Goal: Complete application form

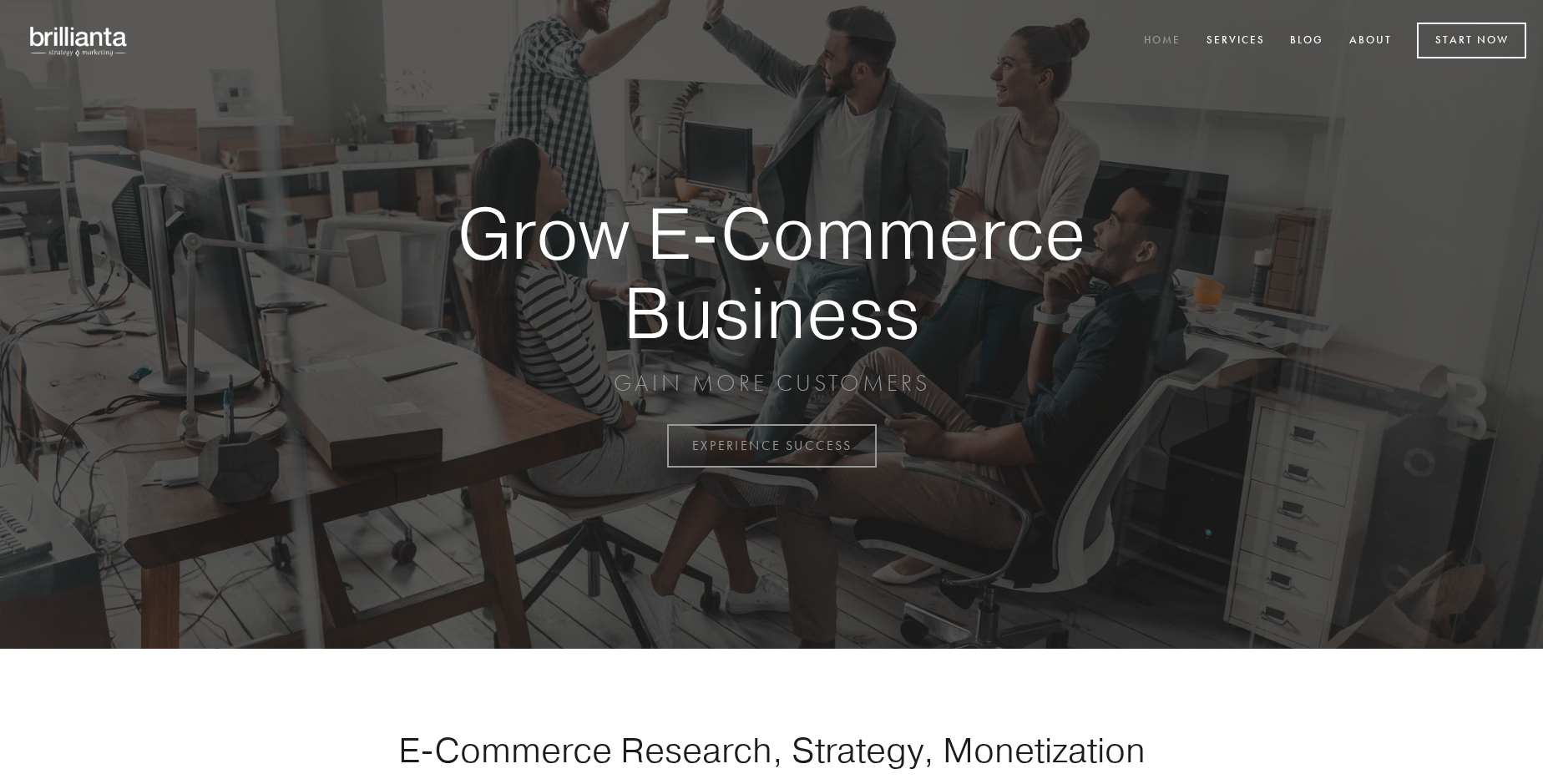
scroll to position [4377, 0]
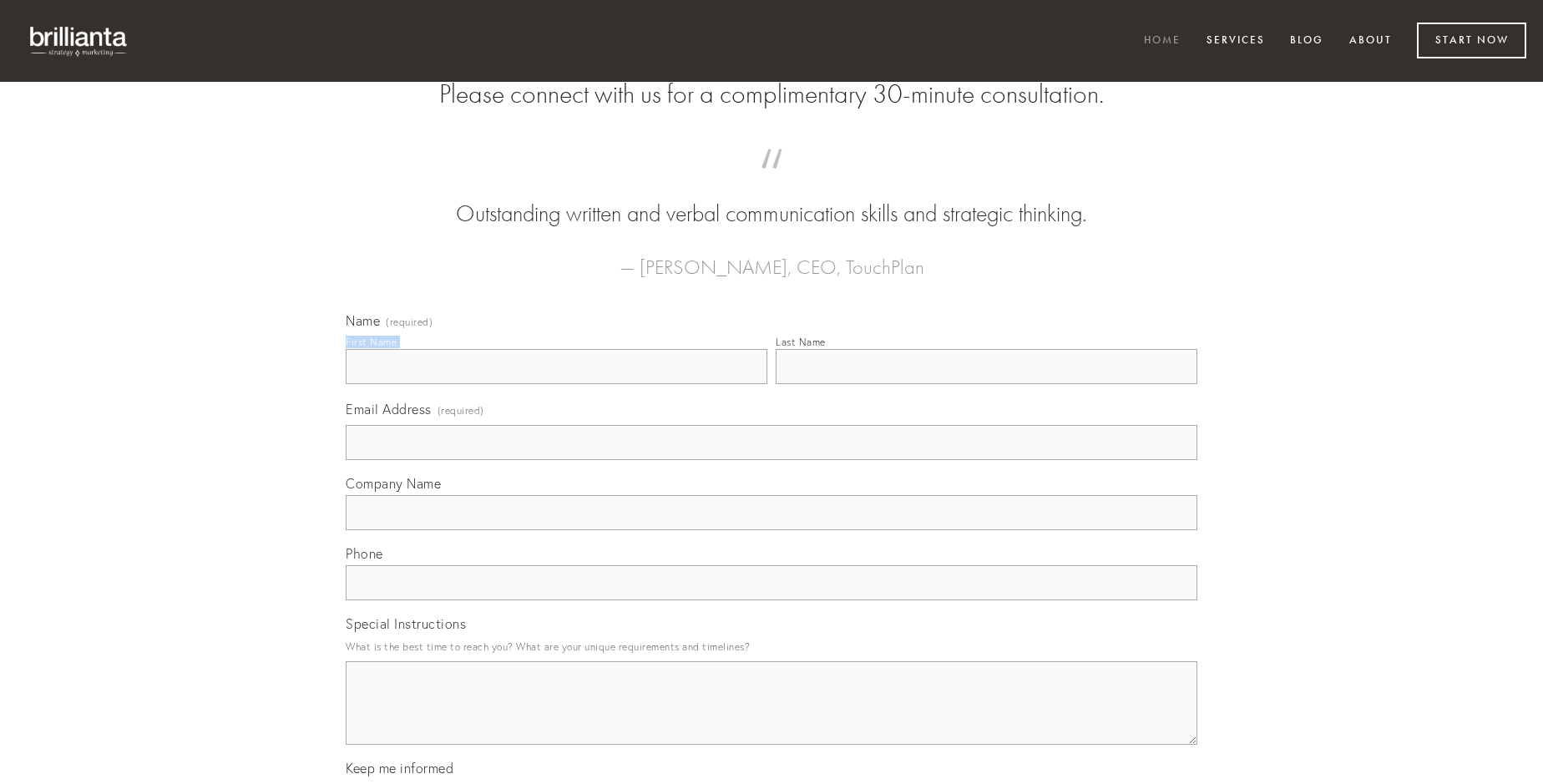
type input "[PERSON_NAME]"
click at [987, 384] on input "Last Name" at bounding box center [987, 367] width 422 height 35
type input "[PERSON_NAME]"
click at [772, 460] on input "Email Address (required)" at bounding box center [771, 443] width 852 height 35
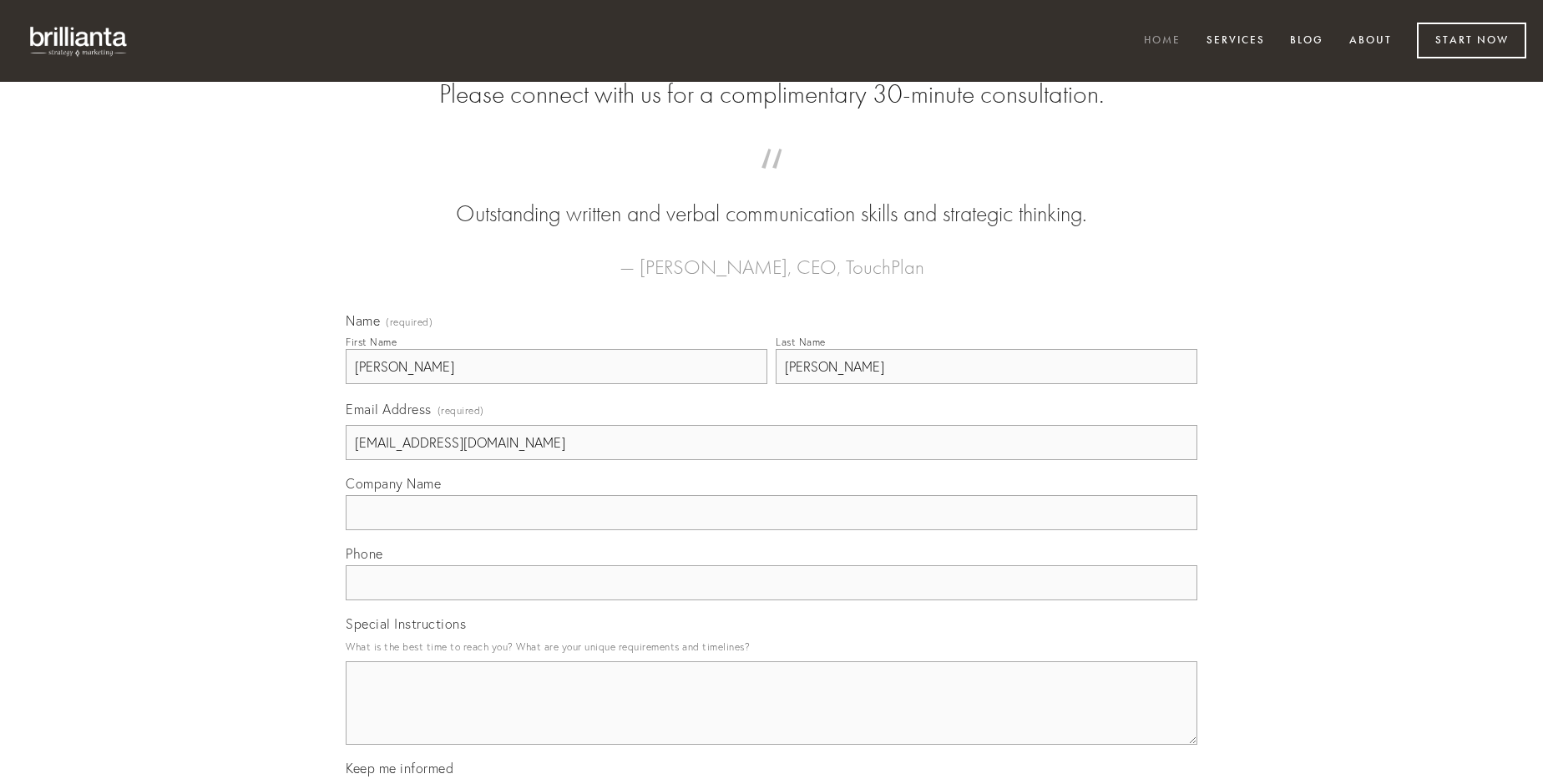
type input "[EMAIL_ADDRESS][DOMAIN_NAME]"
click at [772, 530] on input "Company Name" at bounding box center [771, 513] width 852 height 35
type input "tonsor"
click at [772, 600] on input "text" at bounding box center [771, 583] width 852 height 35
click at [772, 718] on textarea "Special Instructions" at bounding box center [771, 703] width 852 height 84
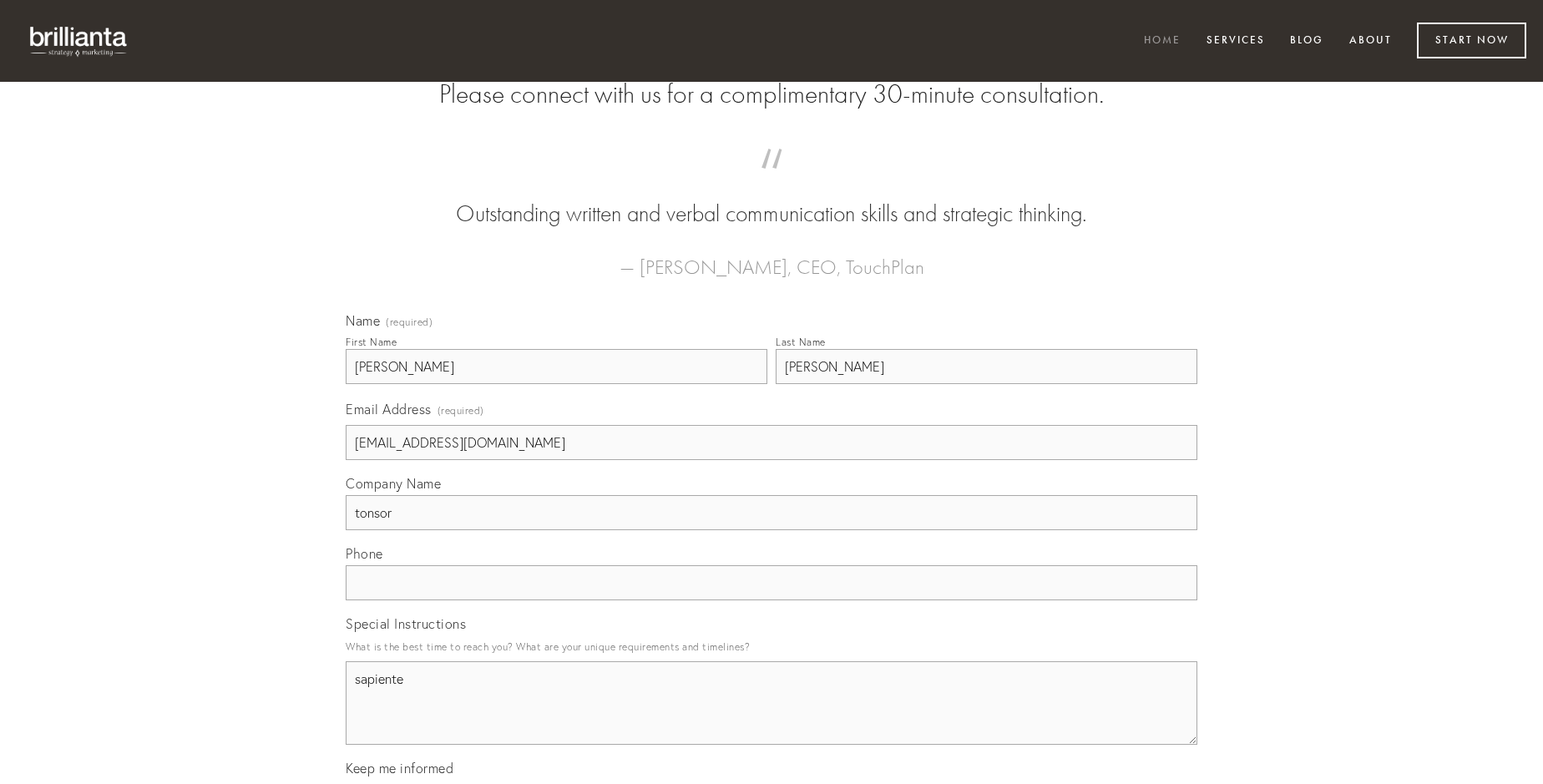
type textarea "sapiente"
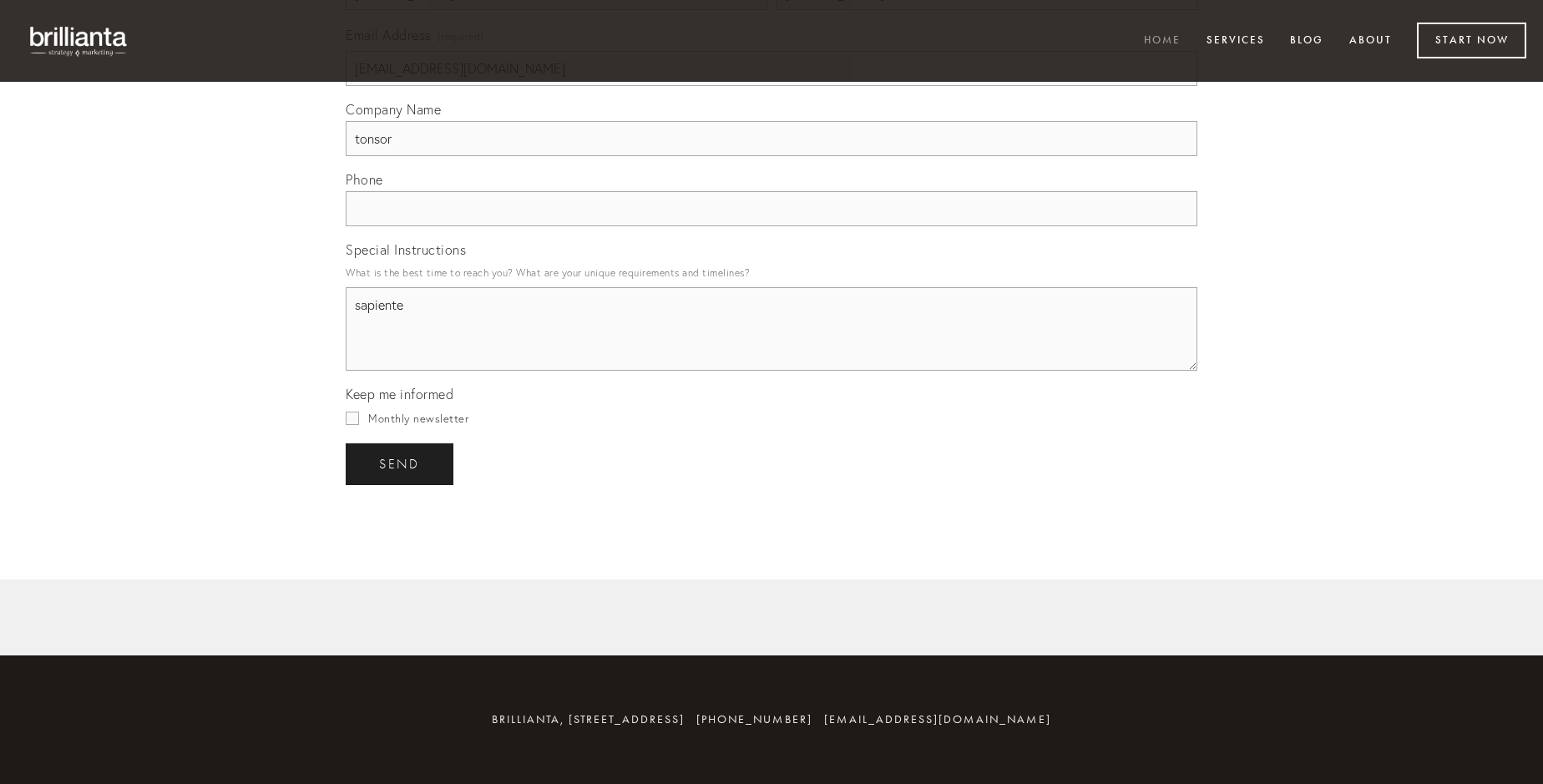
click at [400, 464] on span "send" at bounding box center [399, 464] width 41 height 15
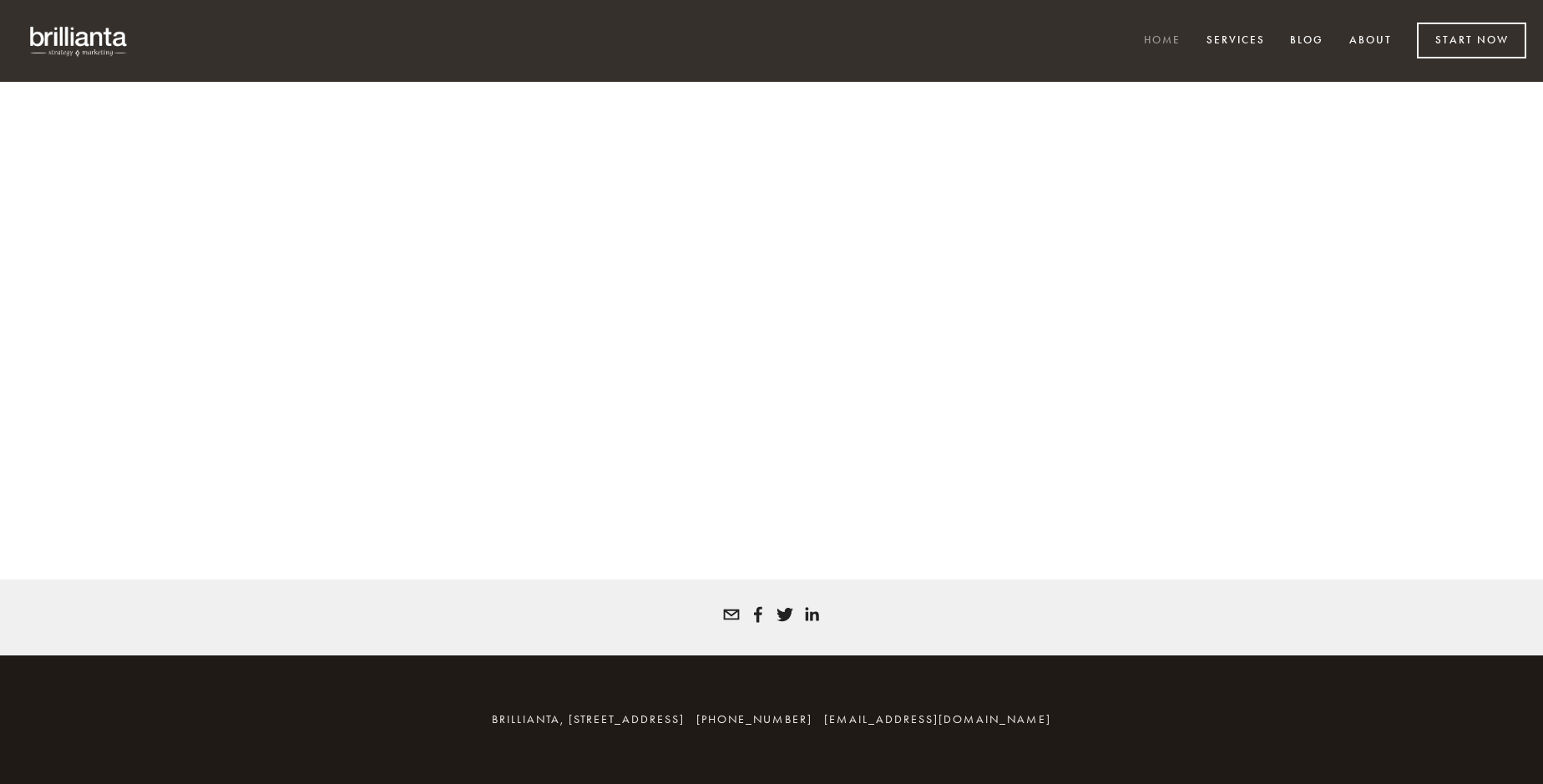
scroll to position [4355, 0]
